Goal: Transaction & Acquisition: Obtain resource

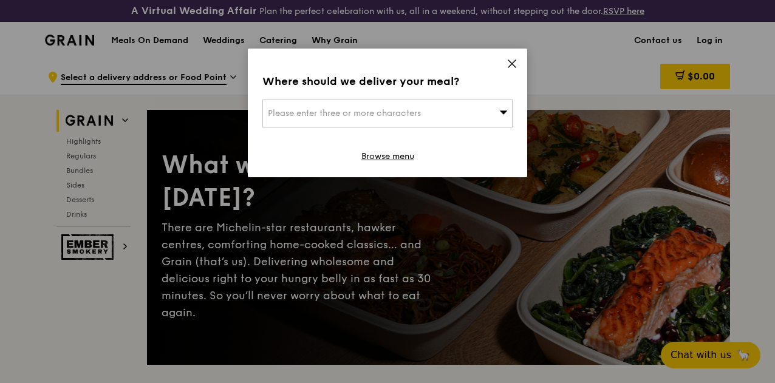
click at [516, 64] on icon at bounding box center [512, 63] width 11 height 11
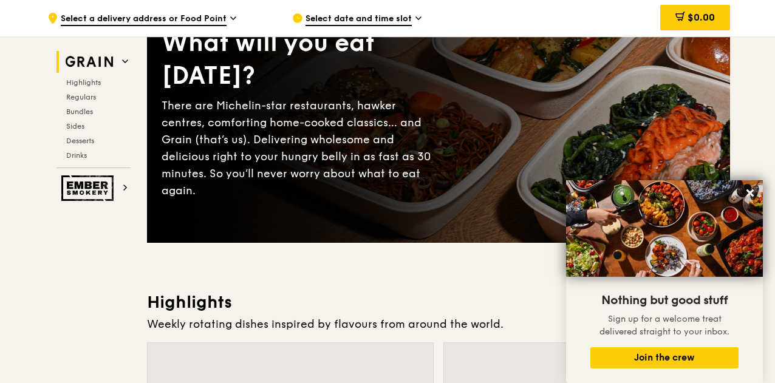
scroll to position [304, 0]
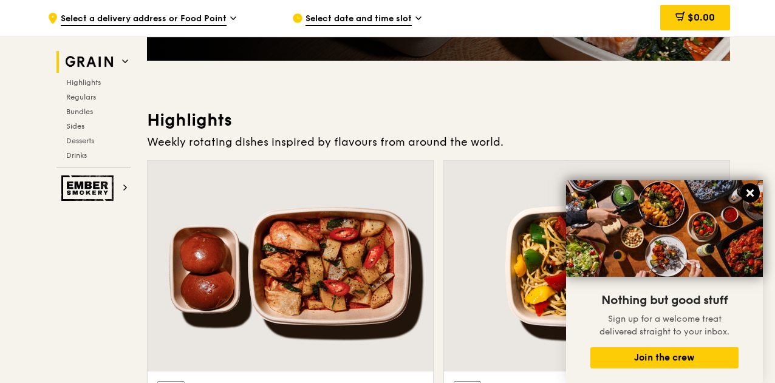
click at [750, 190] on icon at bounding box center [750, 193] width 11 height 11
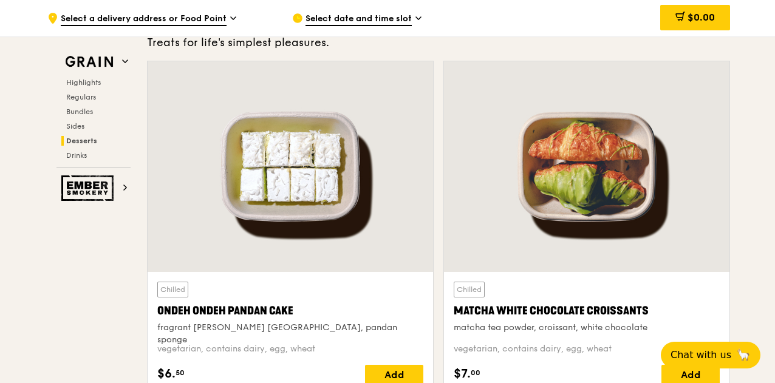
scroll to position [3523, 0]
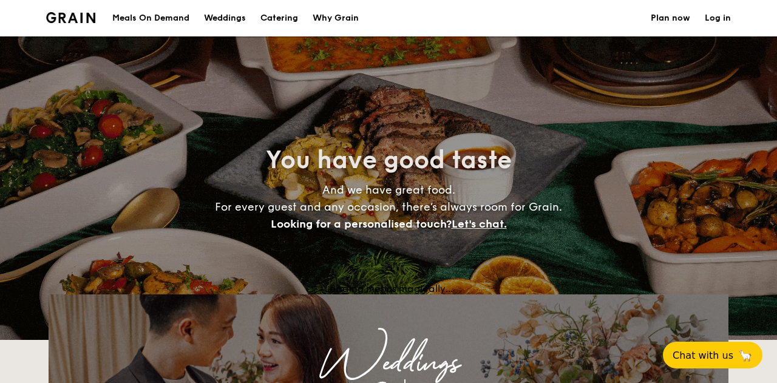
select select
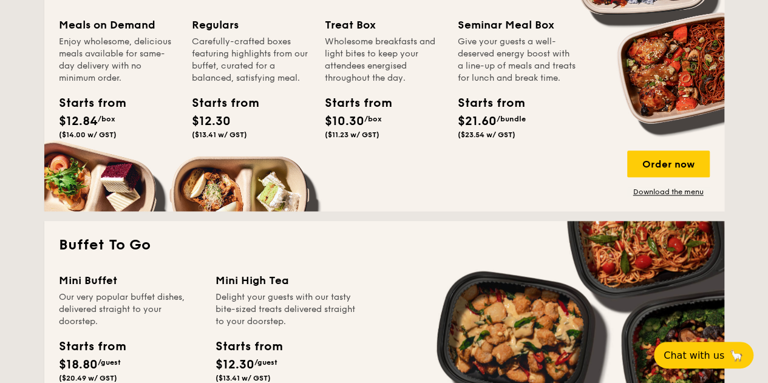
scroll to position [556, 0]
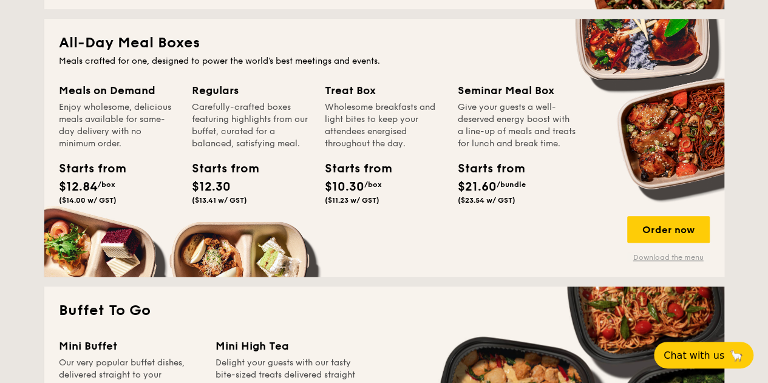
click at [670, 262] on link "Download the menu" at bounding box center [668, 258] width 83 height 10
